Goal: Information Seeking & Learning: Learn about a topic

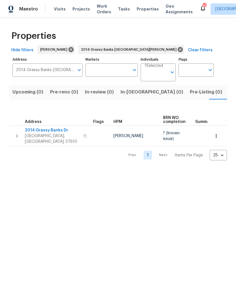
click at [56, 71] on input "2014 Grassy Banks [GEOGRAPHIC_DATA][PERSON_NAME]" at bounding box center [43, 69] width 62 height 13
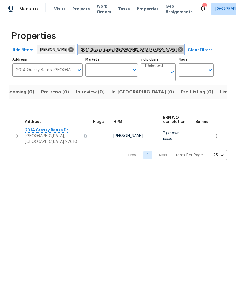
click at [178, 52] on icon at bounding box center [180, 49] width 5 height 5
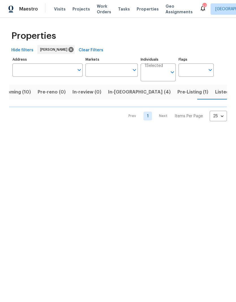
scroll to position [0, 15]
click at [119, 93] on span "In-reno (4)" at bounding box center [139, 92] width 63 height 8
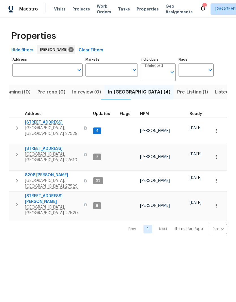
click at [42, 127] on span "Garner, NC 27529" at bounding box center [52, 130] width 55 height 11
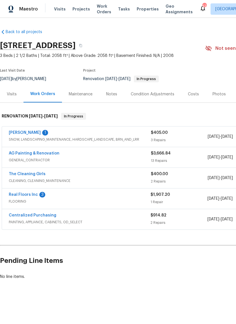
click at [11, 94] on div "Visits" at bounding box center [12, 95] width 10 height 6
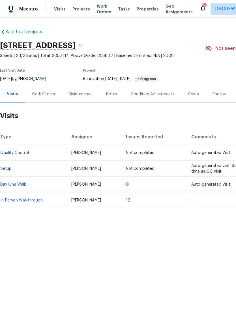
click at [21, 202] on link "In-Person Walkthrough" at bounding box center [21, 201] width 43 height 4
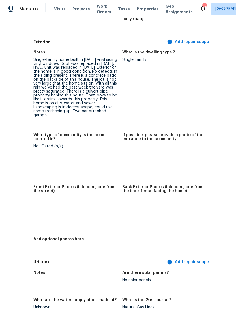
scroll to position [217, 32]
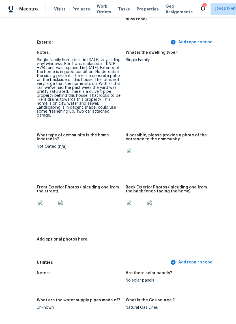
click at [58, 209] on img at bounding box center [67, 209] width 18 height 18
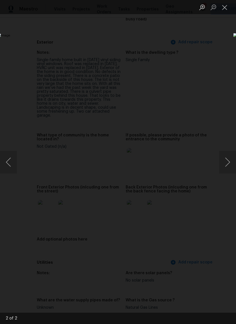
click at [65, 51] on div "Lightbox" at bounding box center [118, 162] width 236 height 324
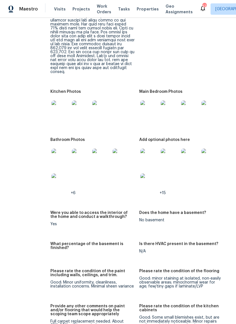
scroll to position [1012, 19]
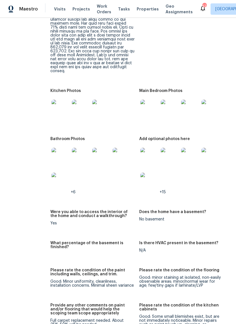
click at [52, 101] on img at bounding box center [61, 109] width 18 height 18
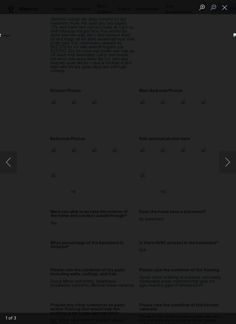
click at [227, 7] on button "Close lightbox" at bounding box center [224, 7] width 11 height 10
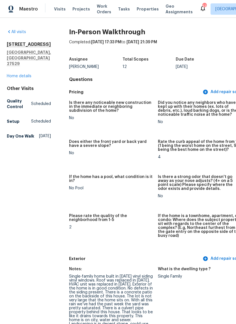
scroll to position [0, 0]
click at [21, 74] on link "Home details" at bounding box center [19, 76] width 25 height 4
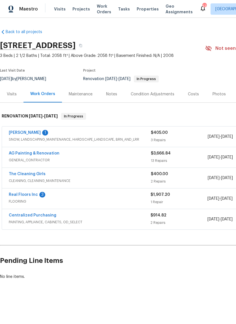
click at [18, 153] on link "AG Painting & Renovation" at bounding box center [34, 154] width 51 height 4
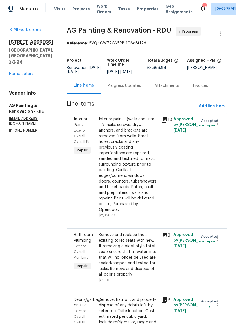
click at [16, 68] on div "All work orders 177 Longbay St Garner, NC 27529 Home details Vendor Info AG Pai…" at bounding box center [31, 80] width 44 height 106
click at [20, 72] on link "Home details" at bounding box center [21, 74] width 25 height 4
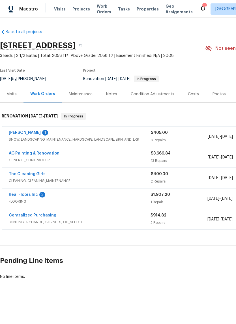
click at [192, 92] on div "Costs" at bounding box center [193, 95] width 11 height 6
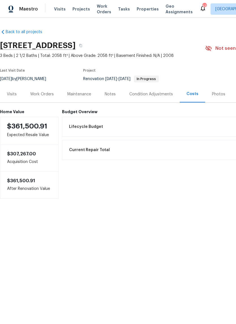
click at [43, 95] on div "Work Orders" at bounding box center [42, 95] width 24 height 6
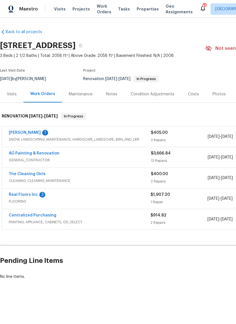
click at [117, 95] on div "Notes" at bounding box center [111, 94] width 25 height 17
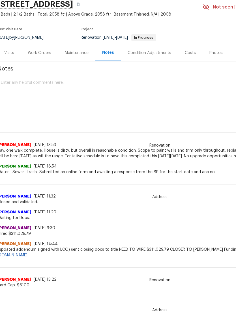
scroll to position [14, 3]
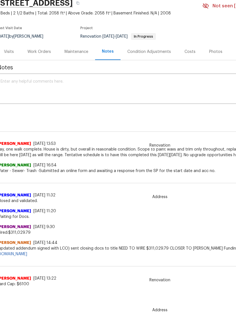
click at [142, 54] on div "Condition Adjustments" at bounding box center [150, 52] width 44 height 6
